Goal: Register for event/course

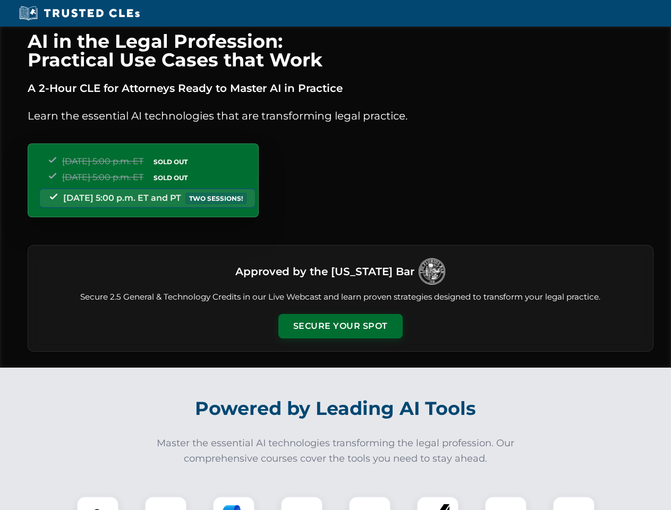
click at [340, 326] on button "Secure Your Spot" at bounding box center [341, 326] width 124 height 24
click at [98, 503] on img at bounding box center [97, 517] width 31 height 31
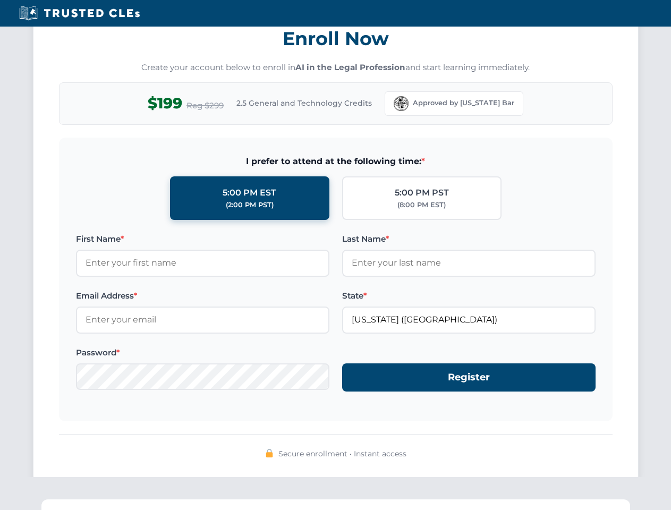
scroll to position [1044, 0]
